Goal: Complete application form

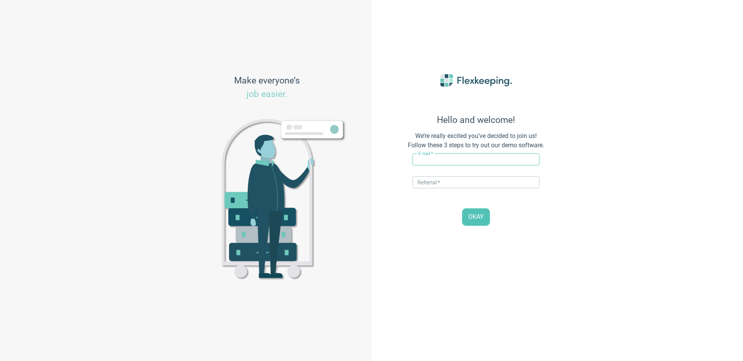
click at [441, 165] on input "text" at bounding box center [475, 160] width 127 height 12
drag, startPoint x: 445, startPoint y: 160, endPoint x: 427, endPoint y: 160, distance: 17.8
click at [427, 160] on input "[PERSON_NAME][EMAIL_ADDRESS][DOMAIN_NAME]" at bounding box center [475, 160] width 127 height 12
type input "[PERSON_NAME][EMAIL_ADDRESS][PERSON_NAME][DOMAIN_NAME]"
click at [445, 184] on input "text" at bounding box center [475, 182] width 127 height 12
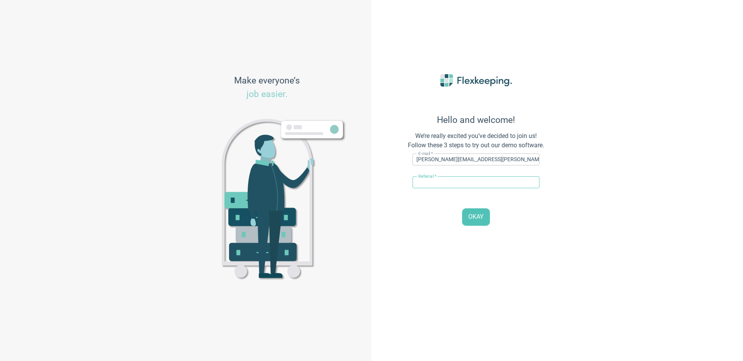
type input "STRAWBERRY"
click at [470, 215] on span "OKAY" at bounding box center [475, 217] width 15 height 9
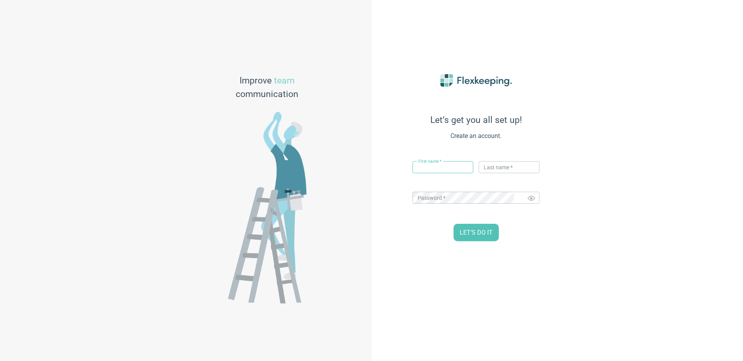
click at [444, 162] on input "text" at bounding box center [442, 167] width 61 height 12
type input "[PERSON_NAME]"
click at [499, 166] on input "text" at bounding box center [508, 167] width 61 height 12
type input "Flex"
click at [472, 229] on span "LET’S DO IT" at bounding box center [476, 233] width 33 height 9
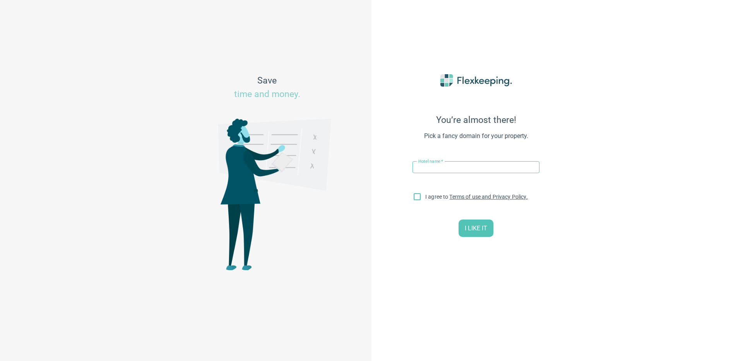
click at [443, 162] on input "text" at bounding box center [475, 167] width 127 height 12
type input "Strawberry [GEOGRAPHIC_DATA] [GEOGRAPHIC_DATA]"
click at [417, 196] on input "I agree to Terms of use and Privacy Policy." at bounding box center [417, 198] width 16 height 16
checkbox input "true"
click at [484, 228] on span "I LIKE IT" at bounding box center [476, 228] width 22 height 9
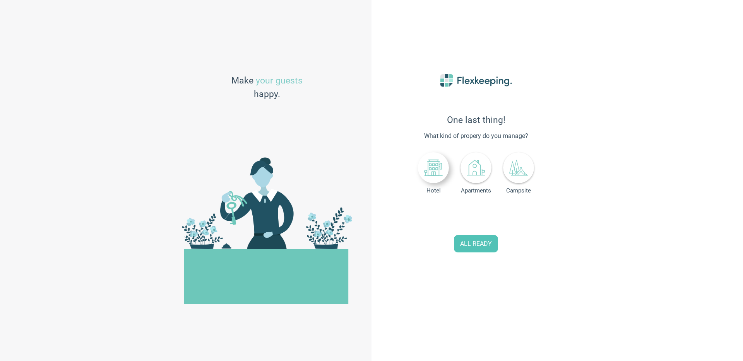
click at [439, 175] on icon at bounding box center [433, 168] width 19 height 19
click at [493, 215] on input "0" at bounding box center [491, 216] width 34 height 17
type input "289"
click at [475, 251] on button "ALL READY" at bounding box center [476, 243] width 44 height 17
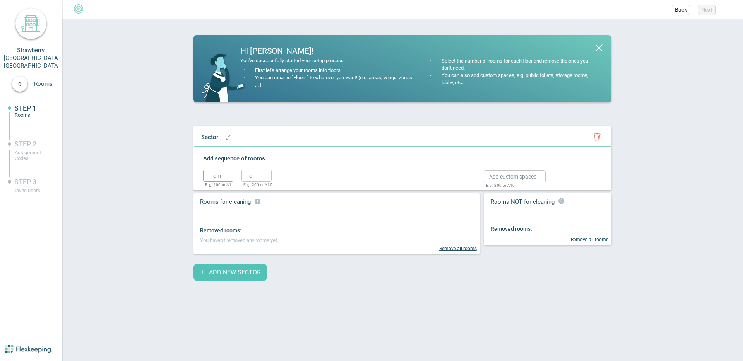
click at [222, 175] on input "text" at bounding box center [218, 176] width 30 height 12
type input "1"
click at [259, 174] on input "text" at bounding box center [256, 176] width 30 height 12
type input "2"
click at [276, 175] on button "button" at bounding box center [283, 176] width 16 height 16
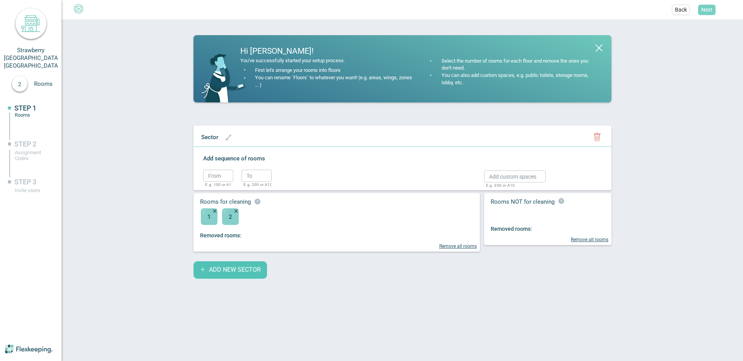
click at [707, 9] on span "Next" at bounding box center [706, 10] width 11 height 8
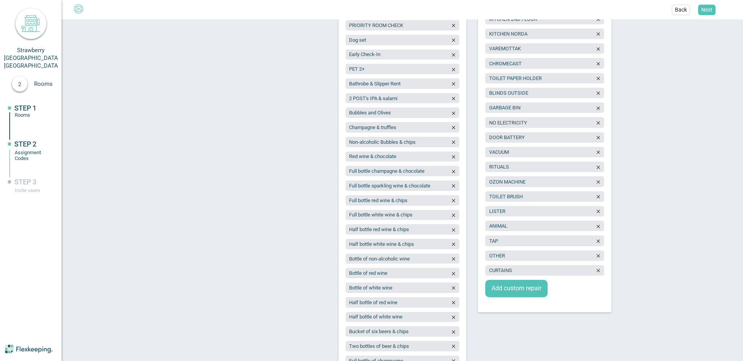
scroll to position [1638, 0]
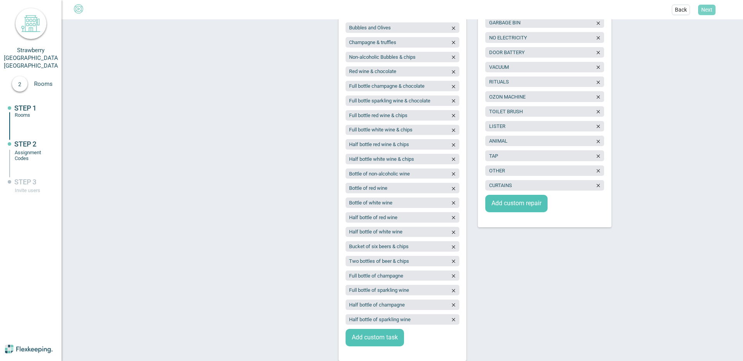
click at [705, 11] on span "Next" at bounding box center [706, 10] width 11 height 8
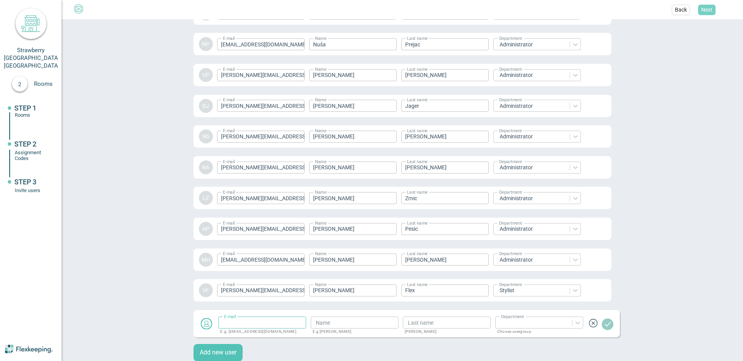
click at [705, 11] on span "Next" at bounding box center [706, 10] width 11 height 8
